Goal: Task Accomplishment & Management: Manage account settings

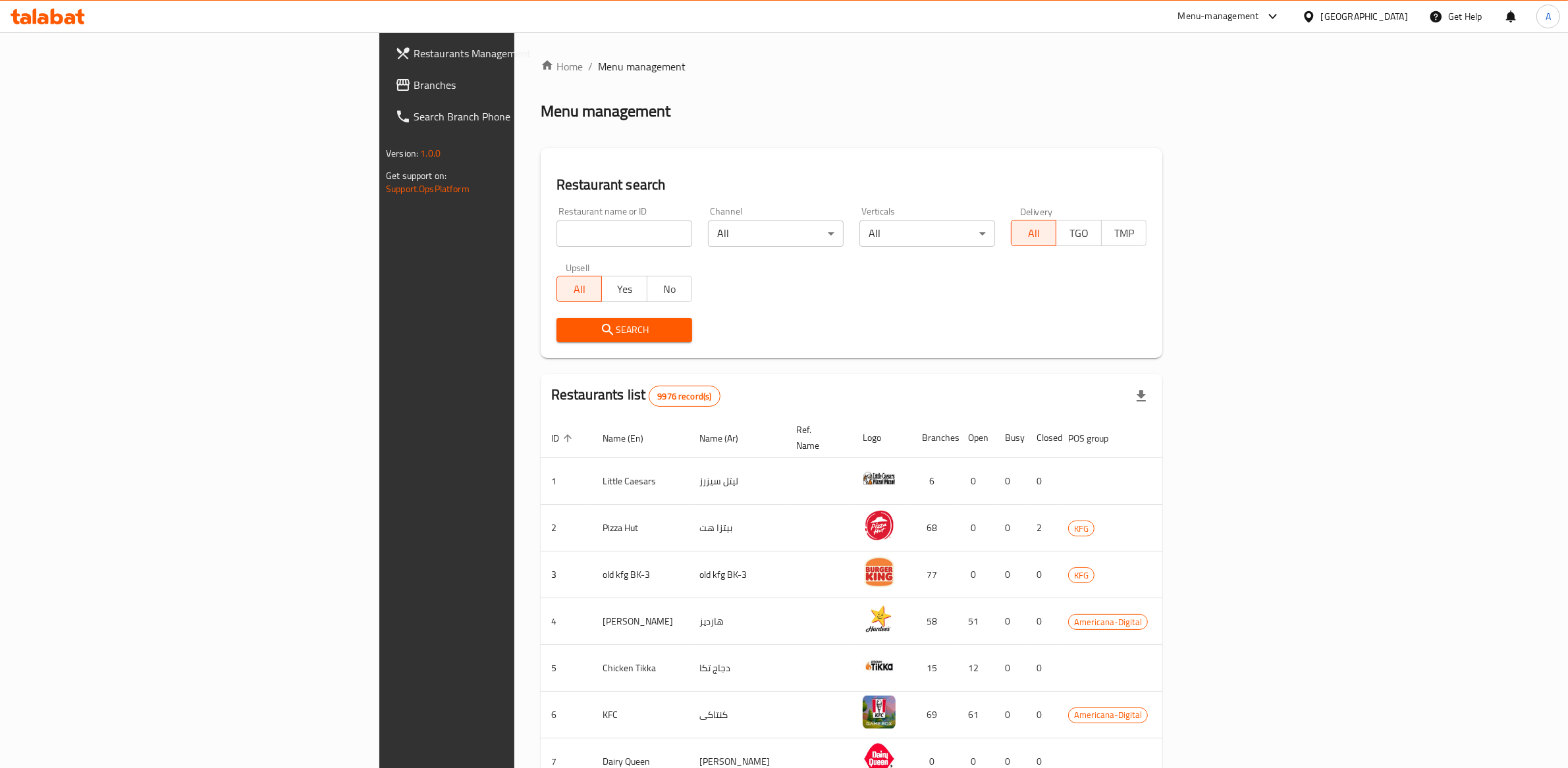
click at [1381, 13] on div "[GEOGRAPHIC_DATA]" at bounding box center [1365, 16] width 87 height 14
click at [1316, 20] on icon at bounding box center [1309, 17] width 14 height 14
click at [1239, 107] on div "[GEOGRAPHIC_DATA]" at bounding box center [1266, 105] width 87 height 14
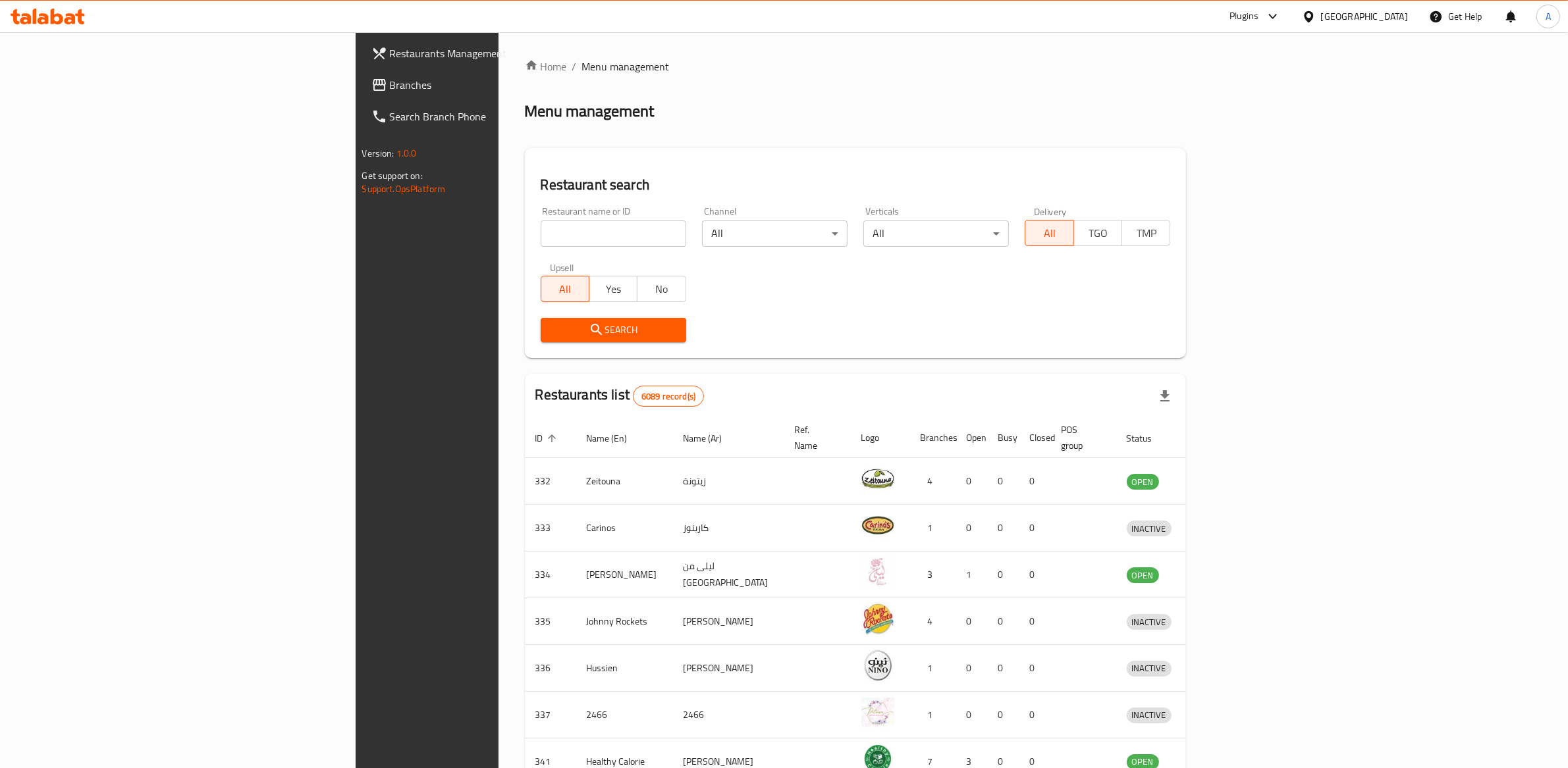
click at [541, 229] on input "search" at bounding box center [614, 234] width 146 height 27
paste input "664974"
type input "664974"
click button "Search" at bounding box center [614, 329] width 146 height 24
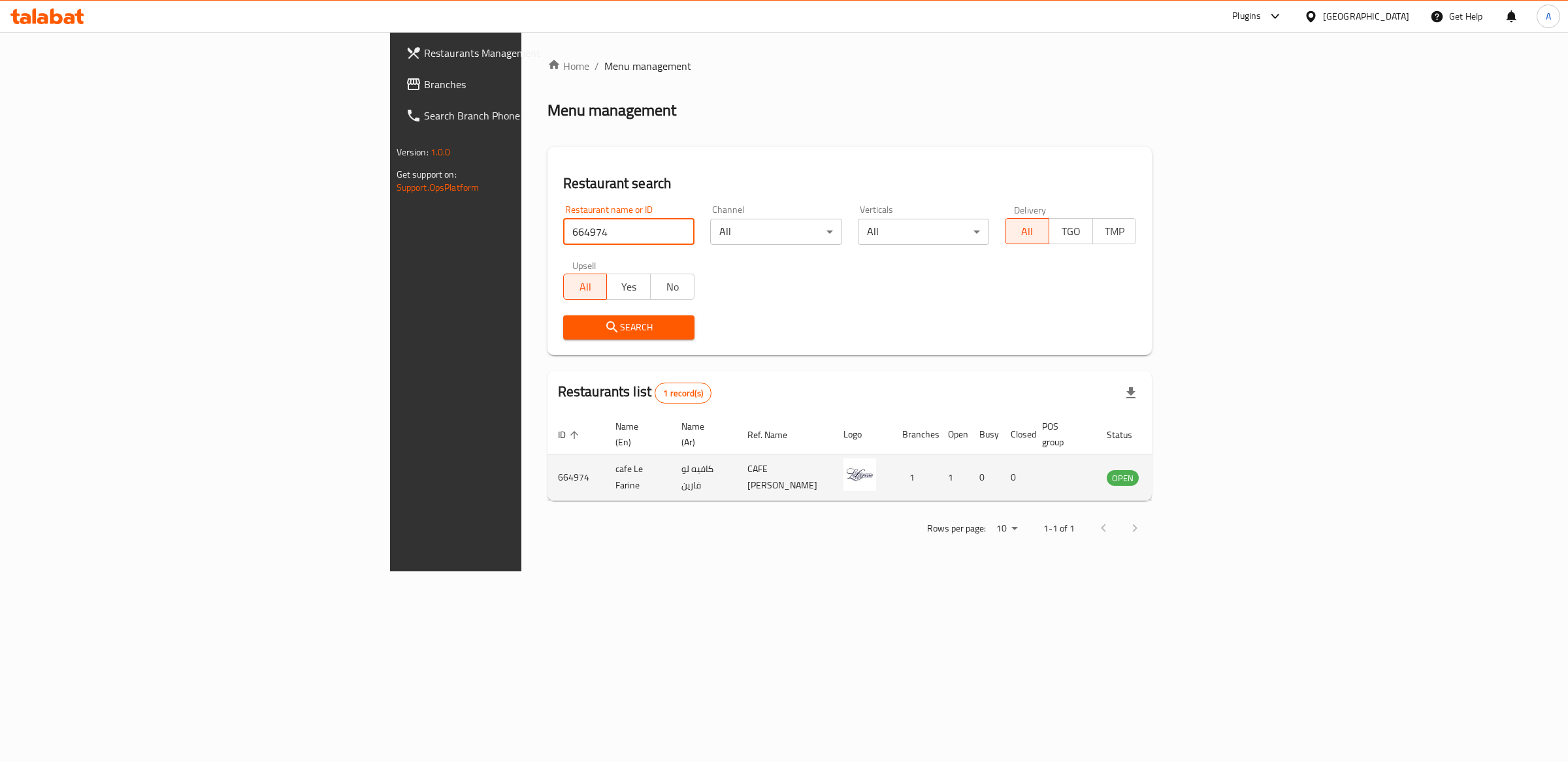
click at [1210, 461] on td "enhanced table" at bounding box center [1187, 477] width 45 height 47
click at [1190, 473] on icon "enhanced table" at bounding box center [1183, 478] width 14 height 11
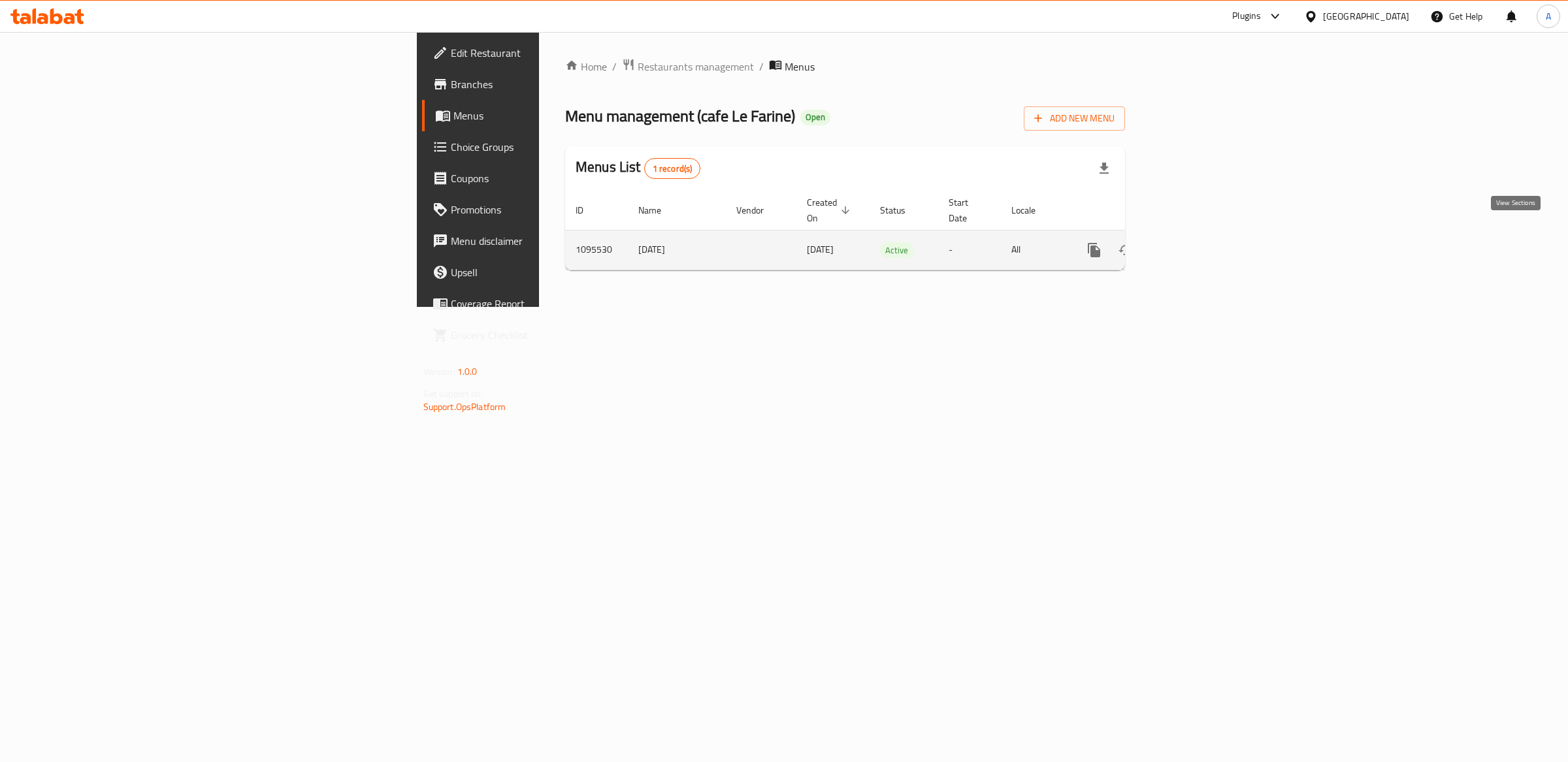
click at [1194, 244] on icon "enhanced table" at bounding box center [1188, 249] width 11 height 11
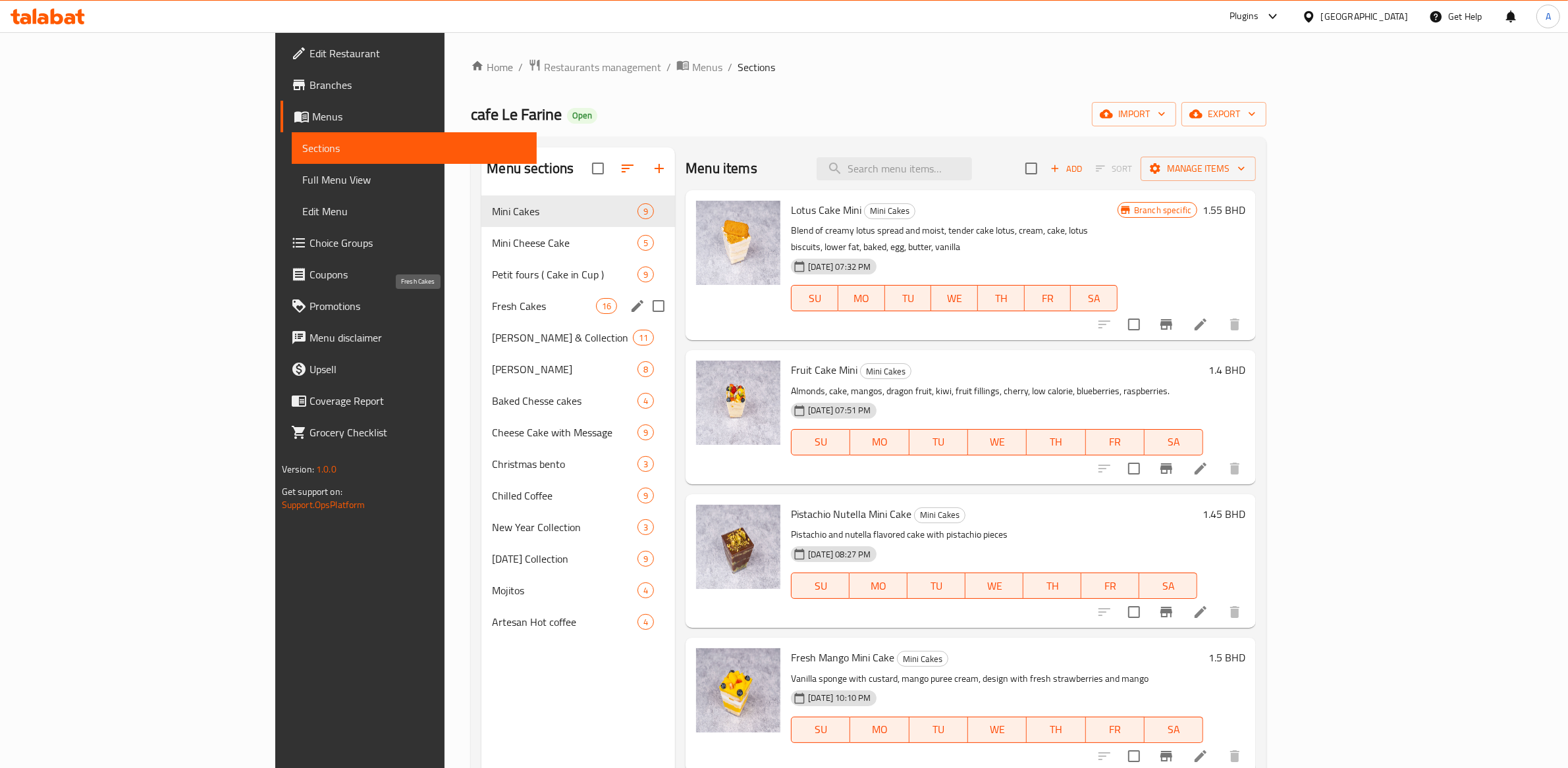
click at [492, 302] on span "Fresh Cakes" at bounding box center [544, 306] width 104 height 16
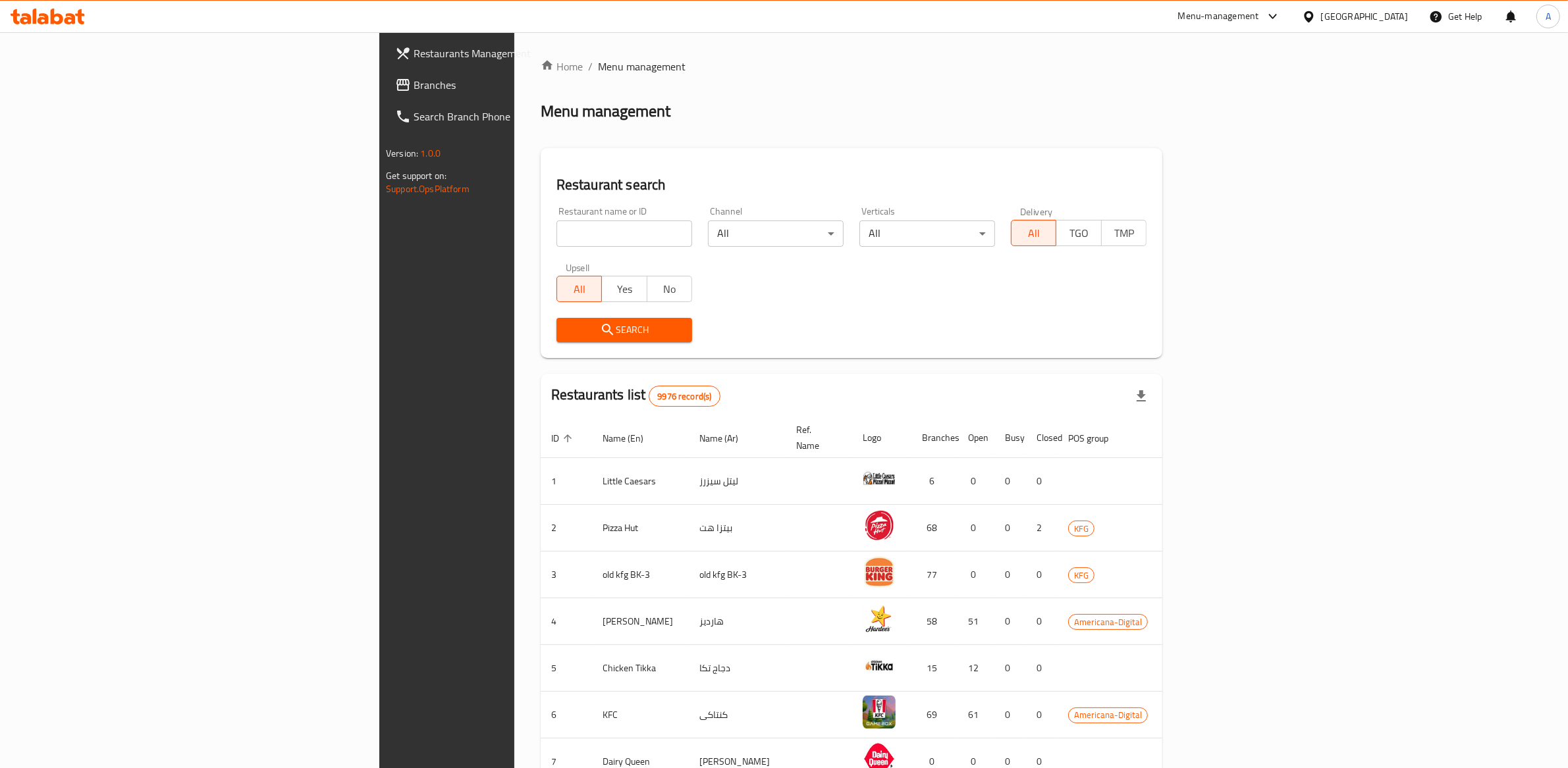
click at [1281, 20] on div at bounding box center [1270, 17] width 21 height 16
click at [1184, 169] on div "Vendor Portal Radmin" at bounding box center [1198, 176] width 88 height 14
click at [556, 241] on input "search" at bounding box center [624, 234] width 136 height 27
drag, startPoint x: 1405, startPoint y: 18, endPoint x: 1403, endPoint y: 27, distance: 9.2
click at [1405, 18] on div "[GEOGRAPHIC_DATA]" at bounding box center [1365, 16] width 87 height 14
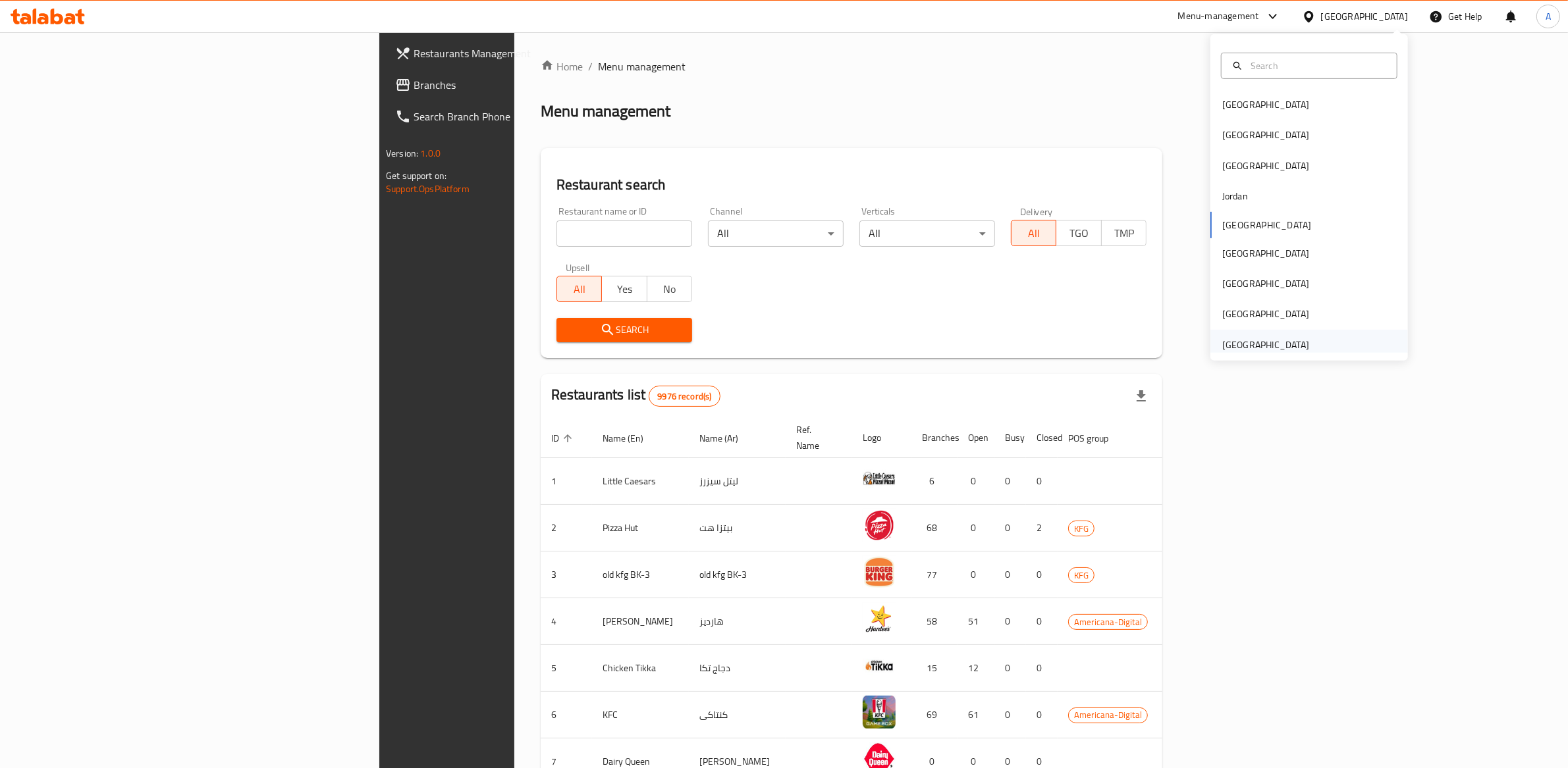
click at [1248, 344] on div "[GEOGRAPHIC_DATA]" at bounding box center [1266, 344] width 87 height 14
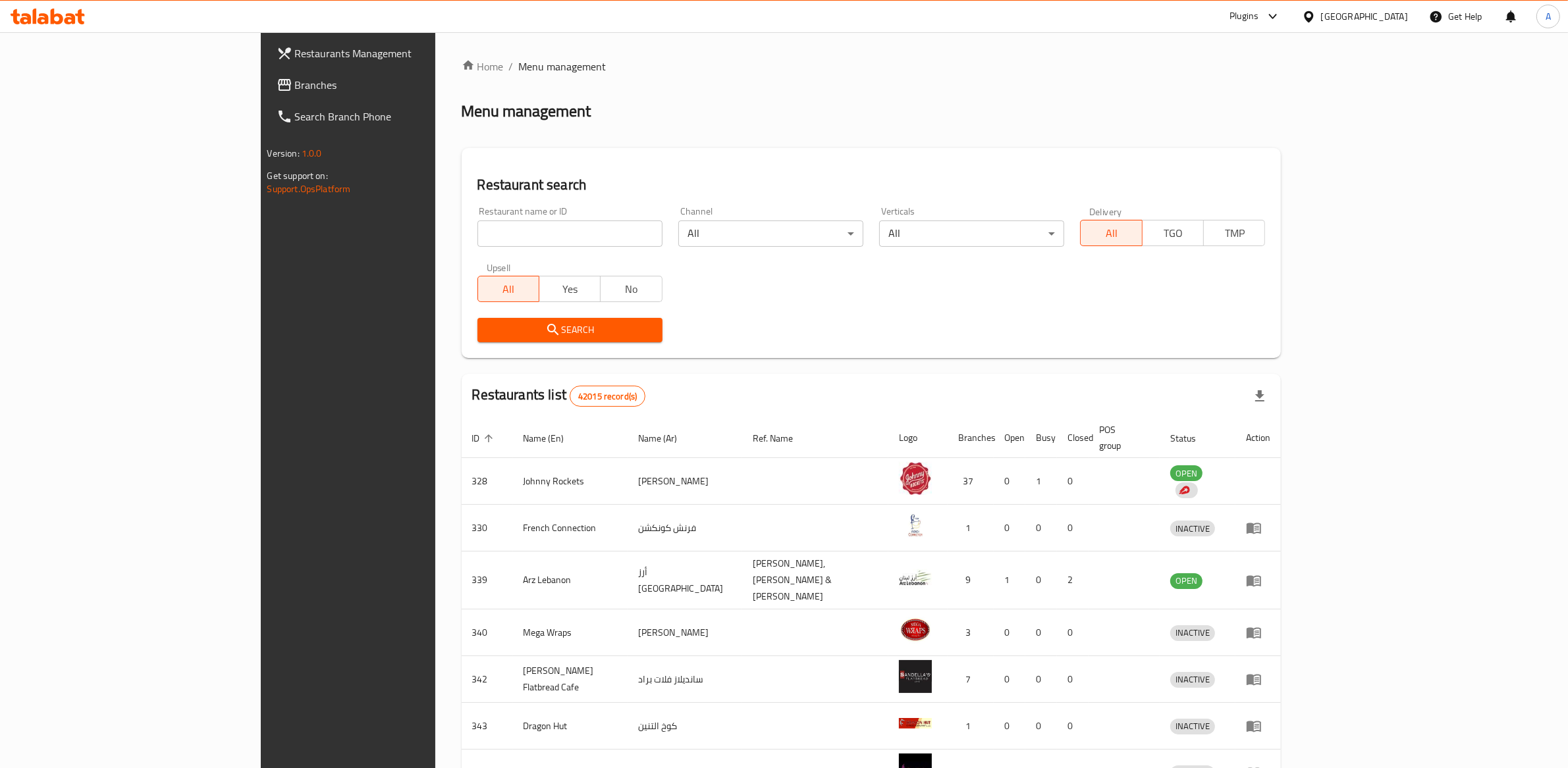
click at [501, 235] on input "search" at bounding box center [569, 234] width 185 height 27
type input "7039"
click button "Search" at bounding box center [569, 329] width 185 height 24
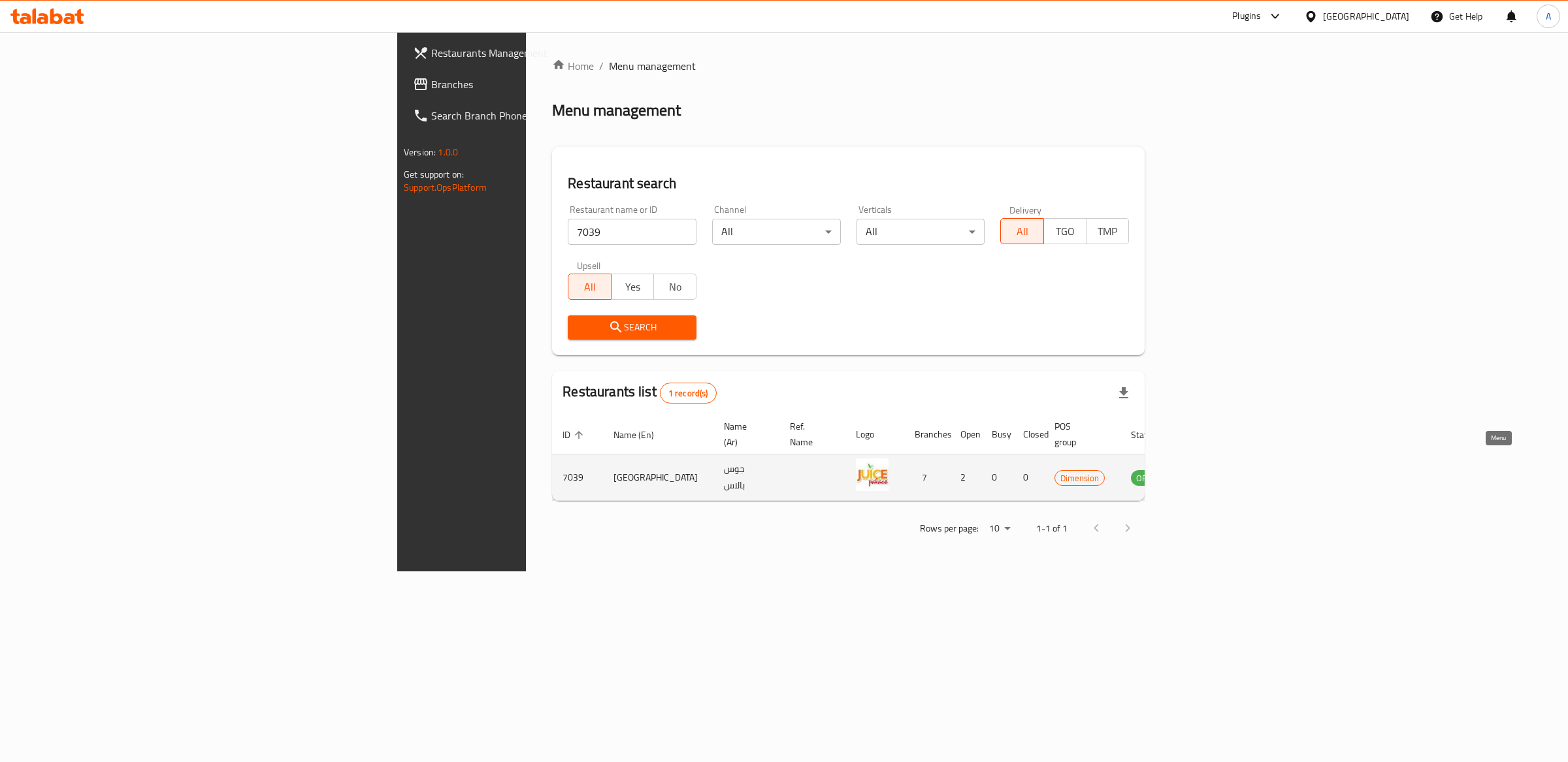
click at [1213, 476] on icon "enhanced table" at bounding box center [1209, 478] width 4 height 5
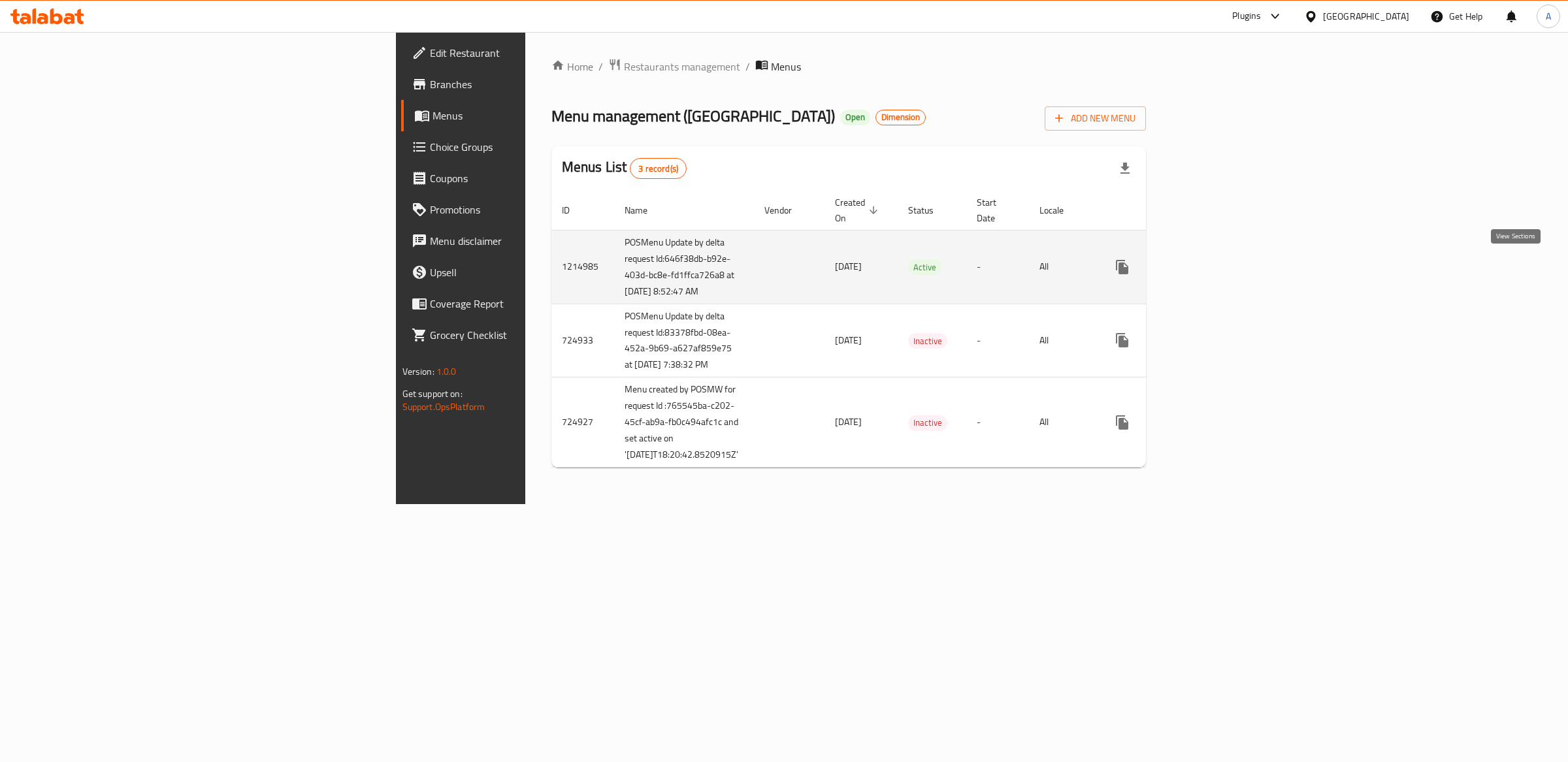
click at [1224, 261] on icon "enhanced table" at bounding box center [1216, 267] width 16 height 16
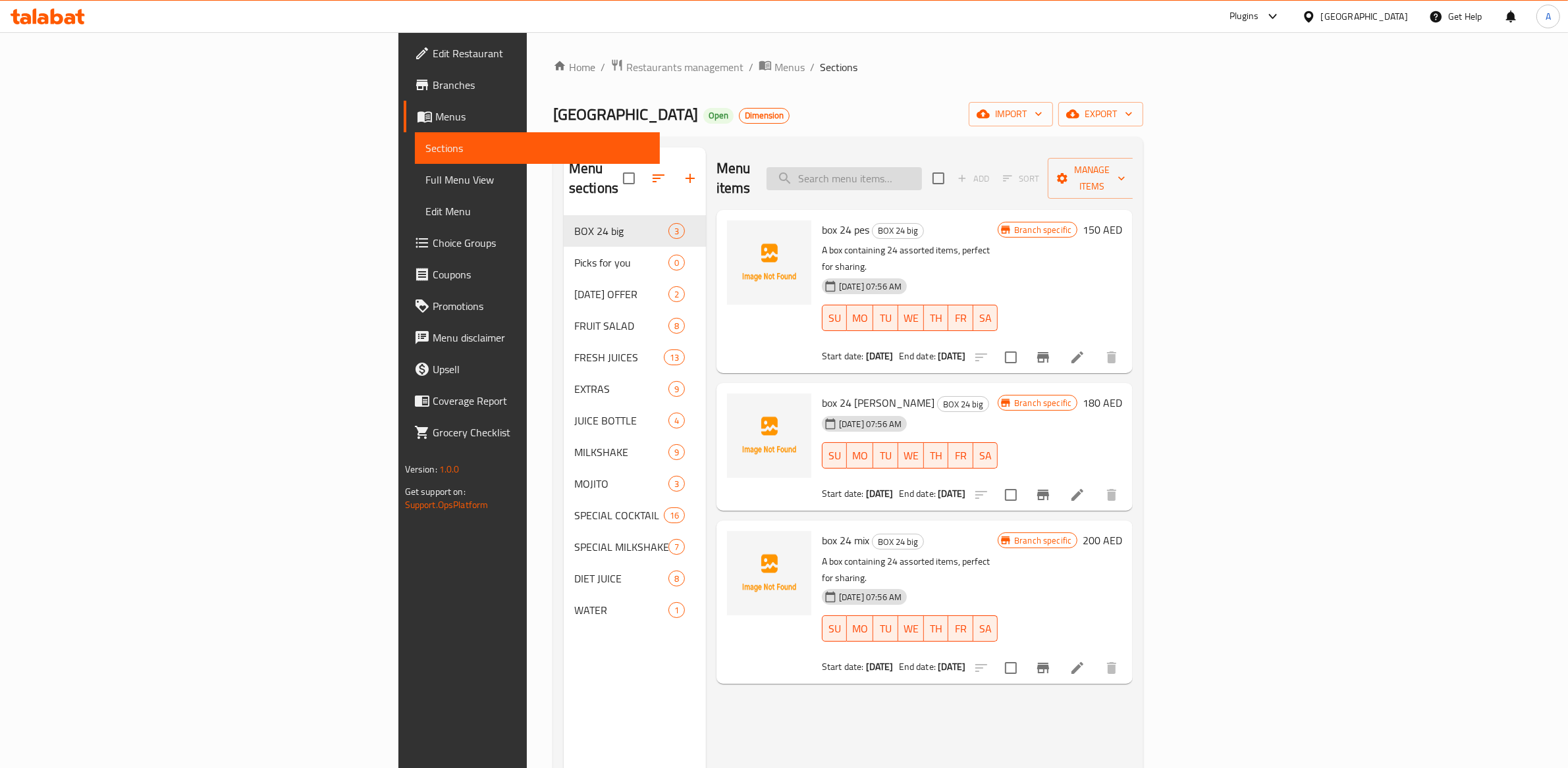
click at [922, 174] on input "search" at bounding box center [844, 178] width 155 height 23
paste input "GREEN MACHINE"
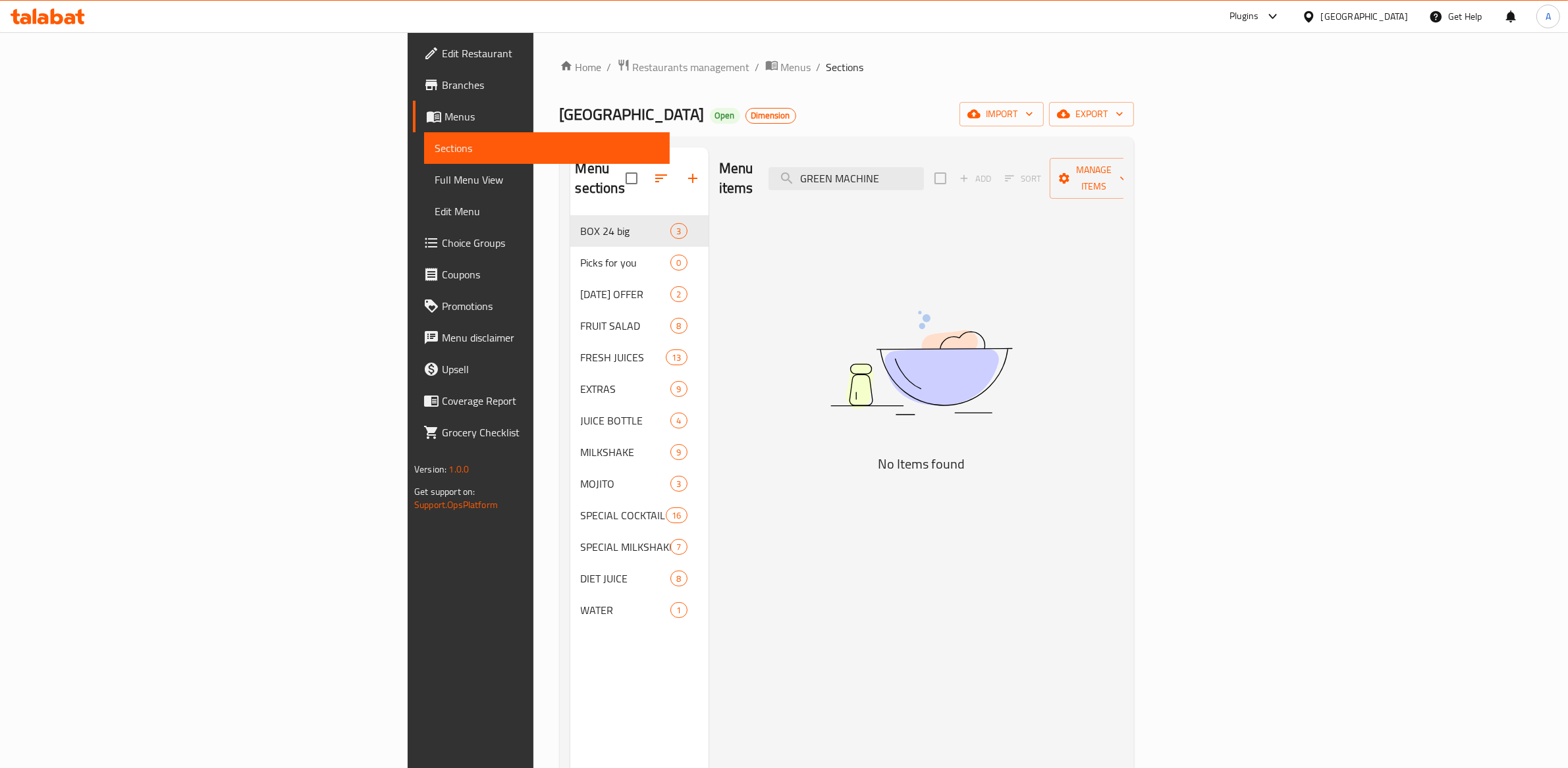
type input "GREEN MACHINE"
drag, startPoint x: 1078, startPoint y: 169, endPoint x: 1047, endPoint y: 170, distance: 31.0
click at [1077, 169] on div "Menu items GREEN MACHINE Add Sort Manage items" at bounding box center [920, 178] width 404 height 62
click at [924, 171] on input "GREEN MACHINE" at bounding box center [846, 178] width 155 height 23
